Goal: Navigation & Orientation: Find specific page/section

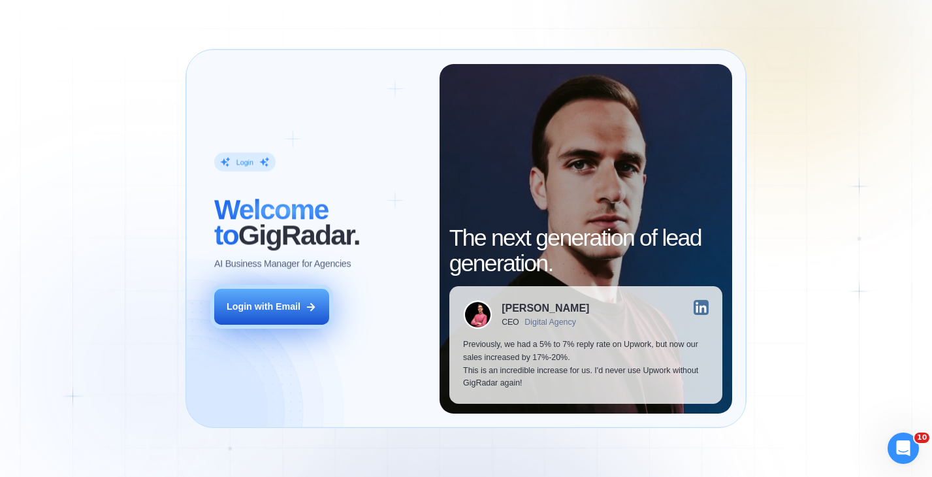
click at [272, 306] on div "Login with Email" at bounding box center [264, 306] width 74 height 13
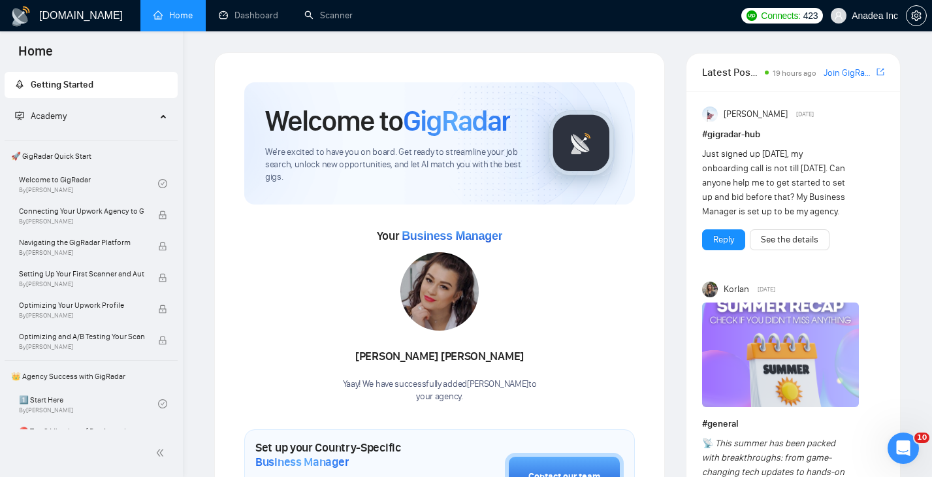
click at [51, 16] on h1 "[DOMAIN_NAME]" at bounding box center [81, 15] width 84 height 31
click at [80, 225] on div "Connecting Your Upwork Agency to GigRadar By [PERSON_NAME]" at bounding box center [88, 214] width 139 height 29
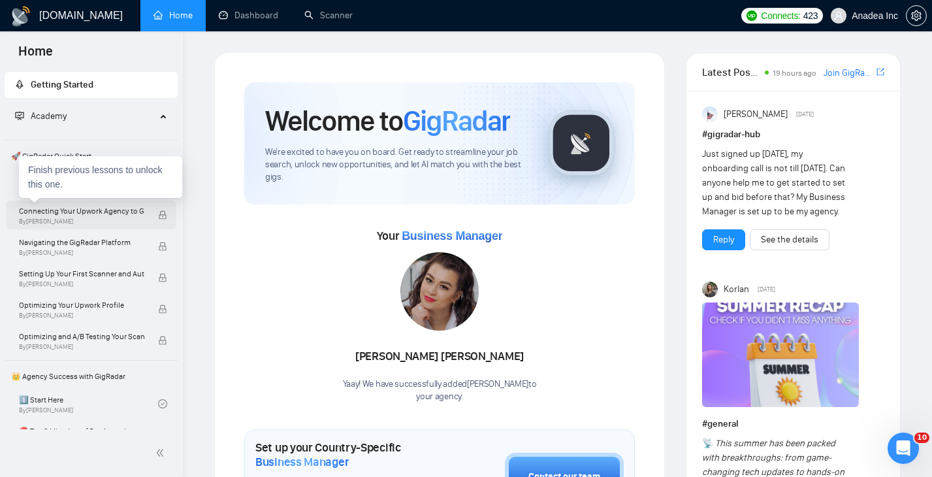
click at [84, 216] on span "Connecting Your Upwork Agency to GigRadar" at bounding box center [81, 210] width 125 height 13
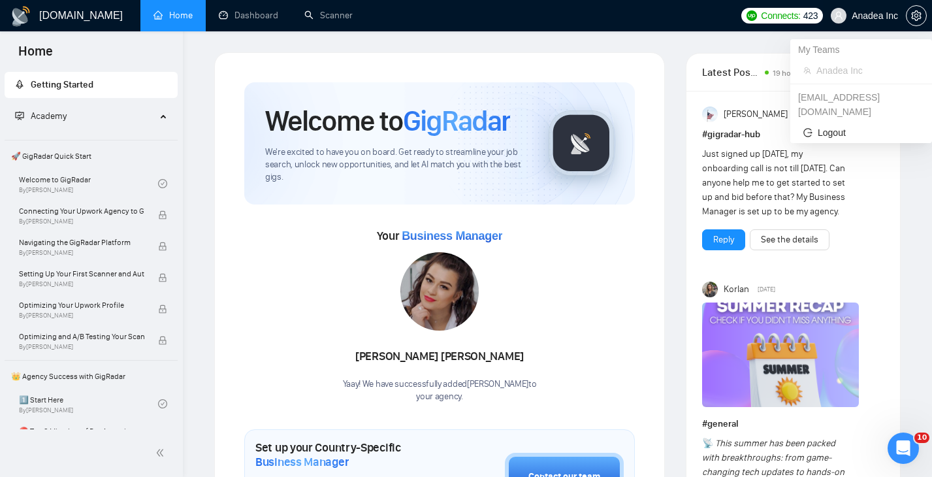
click at [876, 16] on span "Anadea Inc" at bounding box center [874, 16] width 46 height 0
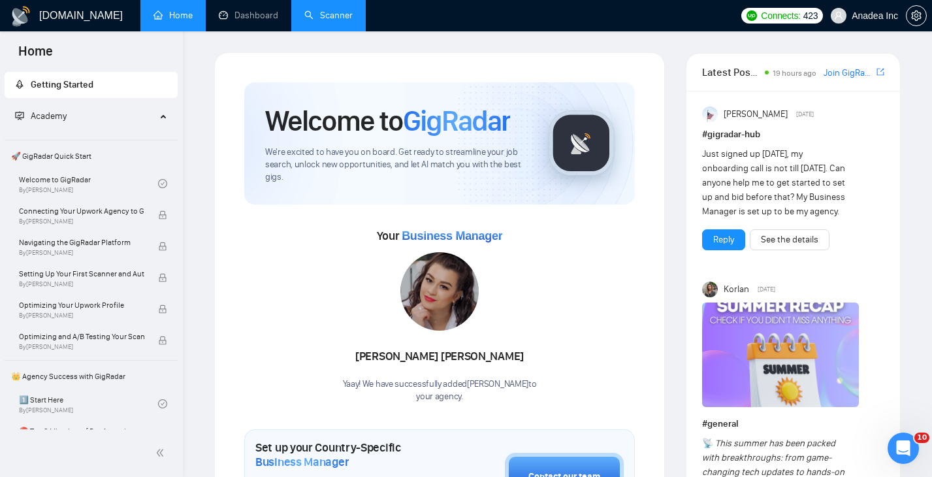
click at [326, 20] on link "Scanner" at bounding box center [328, 15] width 48 height 11
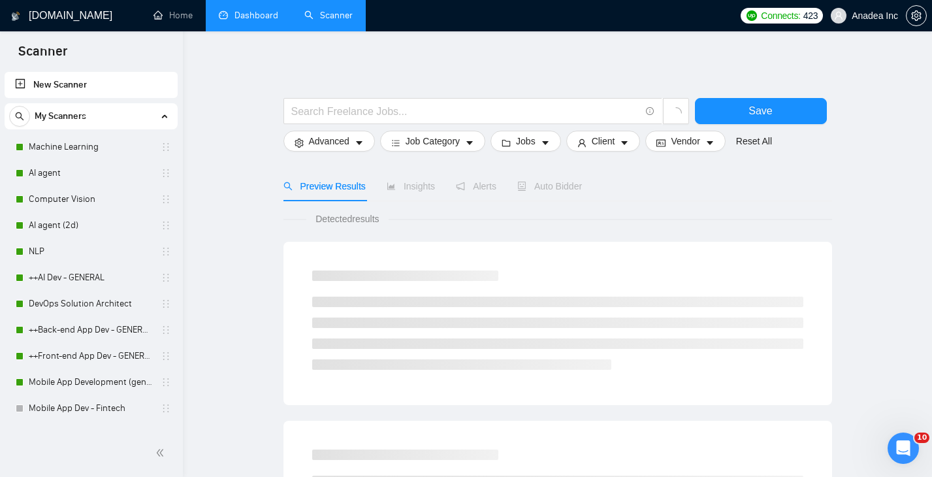
click at [258, 13] on link "Dashboard" at bounding box center [248, 15] width 59 height 11
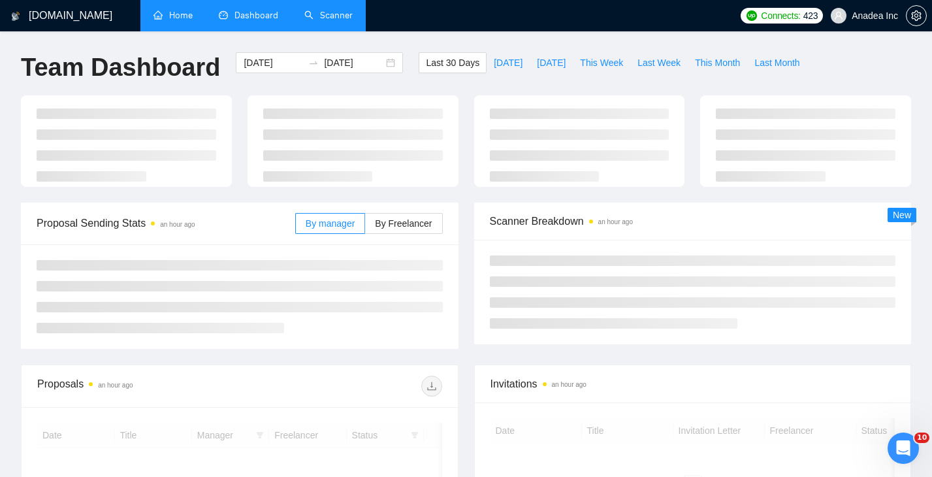
click at [183, 21] on link "Home" at bounding box center [172, 15] width 39 height 11
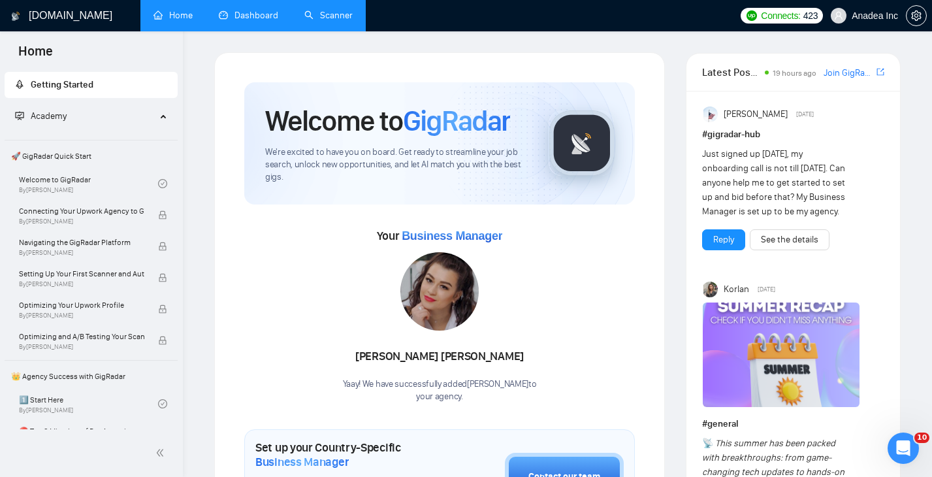
click at [305, 17] on link "Scanner" at bounding box center [328, 15] width 48 height 11
